Goal: Transaction & Acquisition: Download file/media

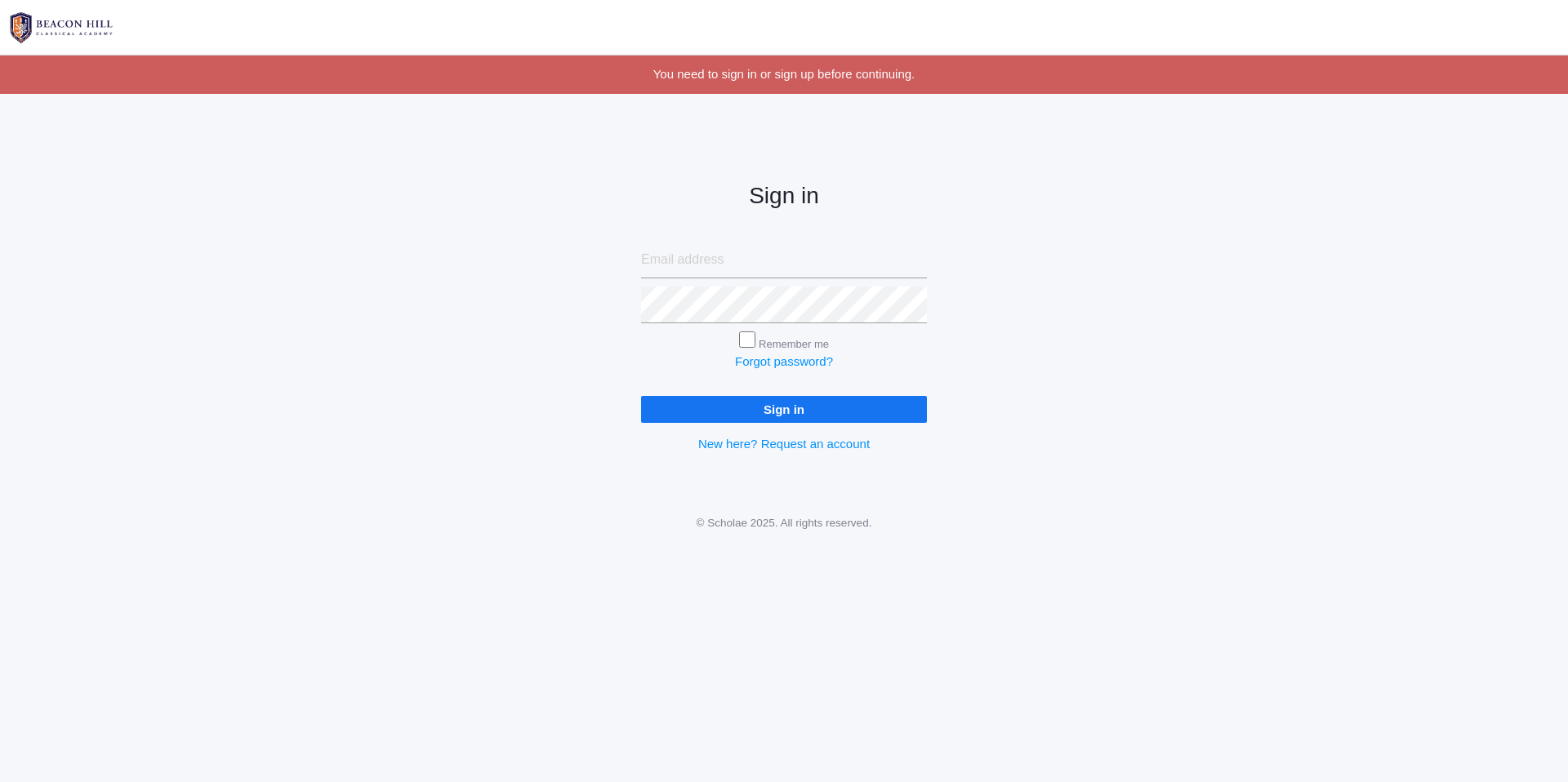
type input "pete.dish@gmail.com"
click at [696, 409] on input "Sign in" at bounding box center [784, 410] width 286 height 27
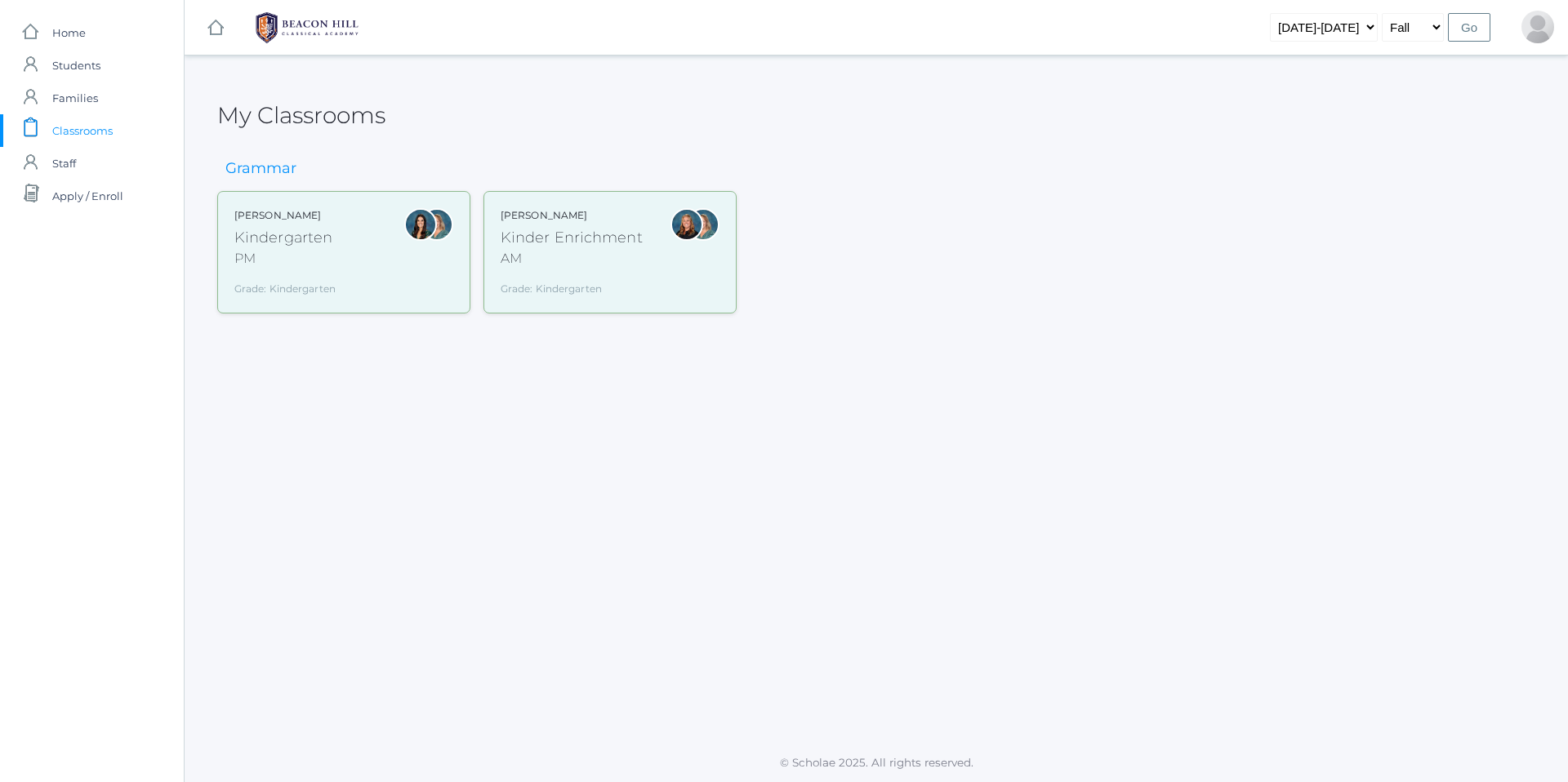
click at [257, 241] on div "Kindergarten" at bounding box center [285, 237] width 101 height 22
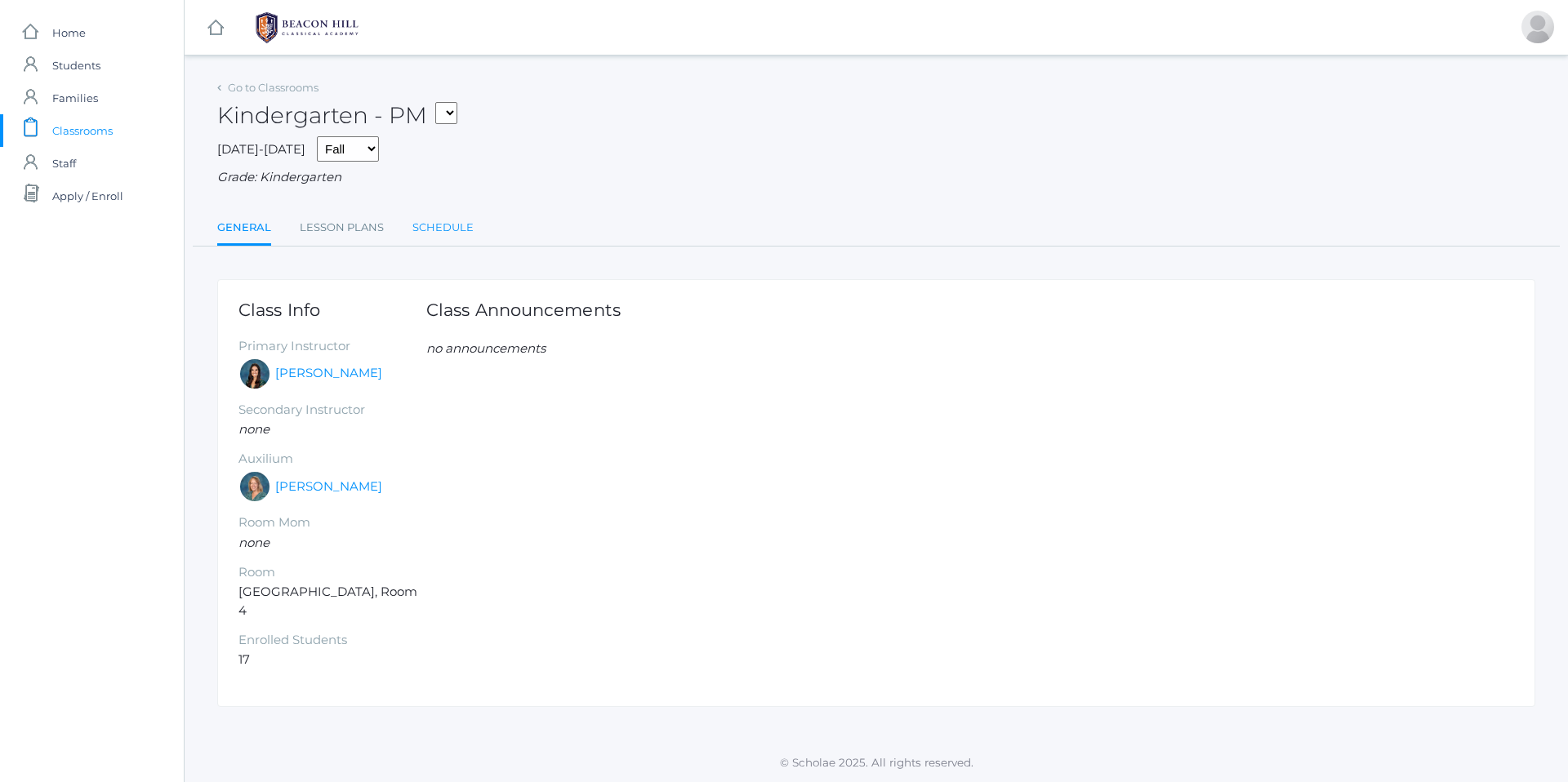
click at [429, 229] on link "Schedule" at bounding box center [443, 228] width 61 height 32
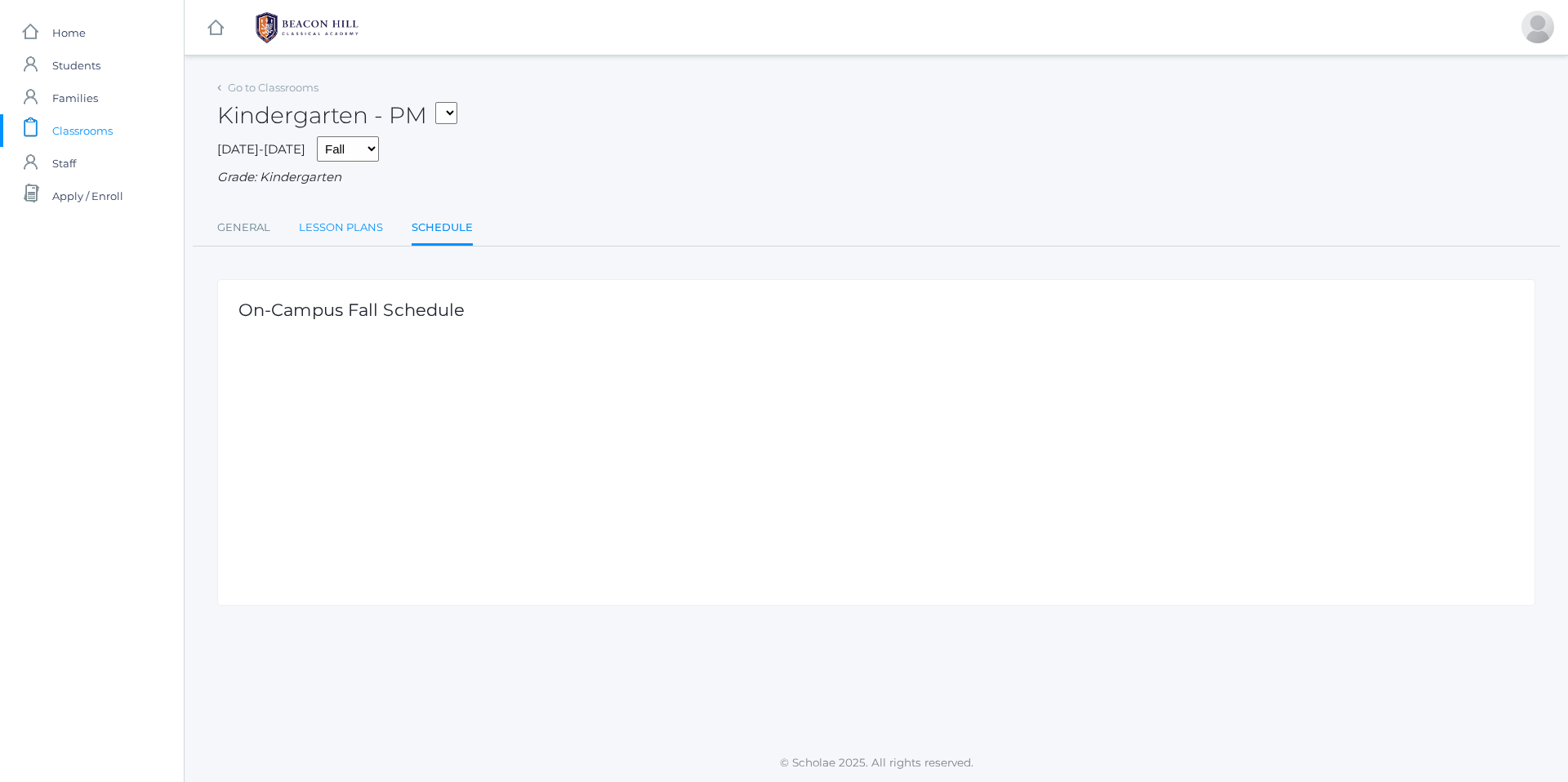
click at [347, 228] on link "Lesson Plans" at bounding box center [341, 228] width 84 height 32
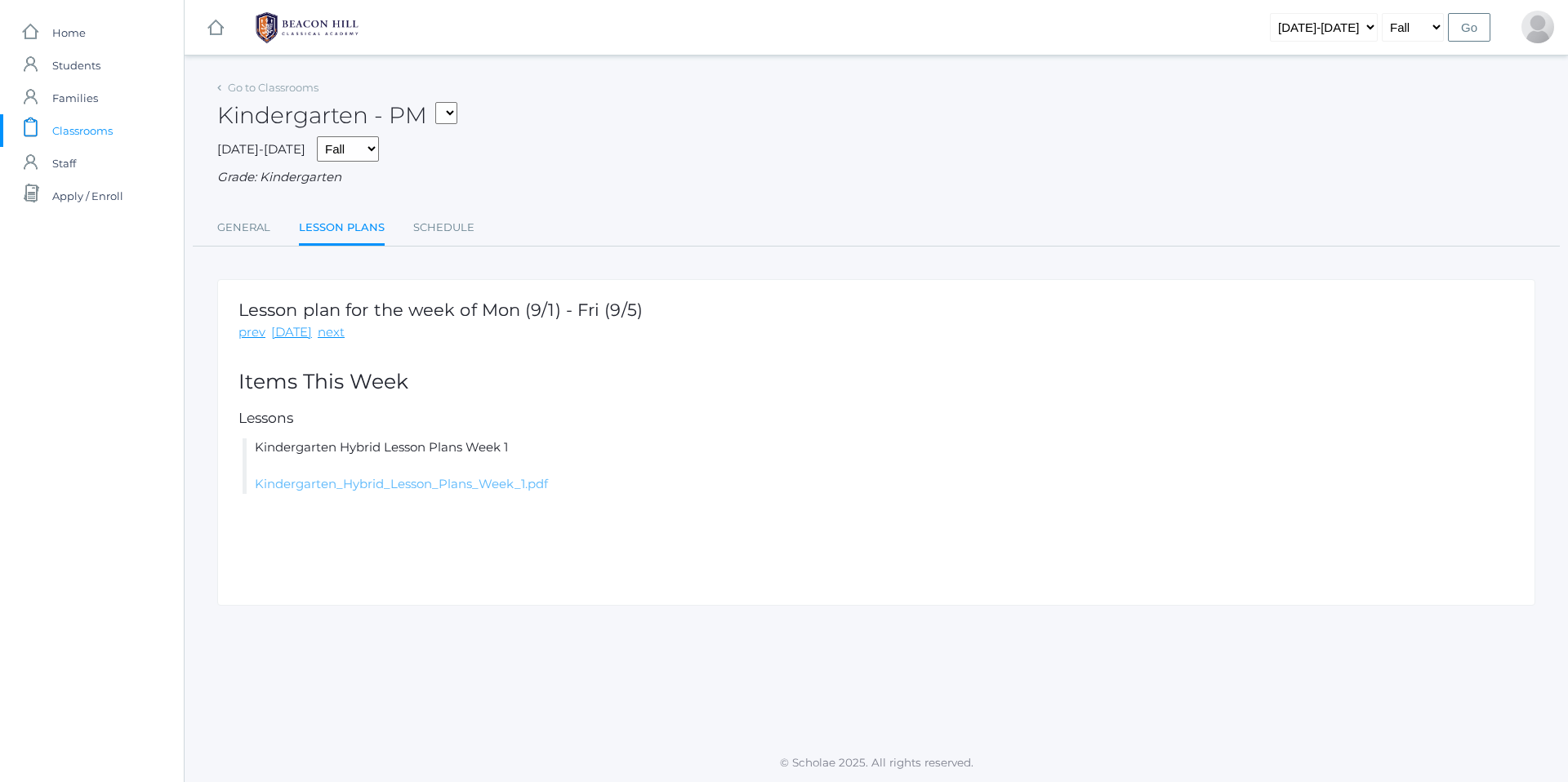
click at [378, 485] on link "Kindergarten_Hybrid_Lesson_Plans_Week_1.pdf" at bounding box center [401, 484] width 293 height 15
